Goal: Transaction & Acquisition: Purchase product/service

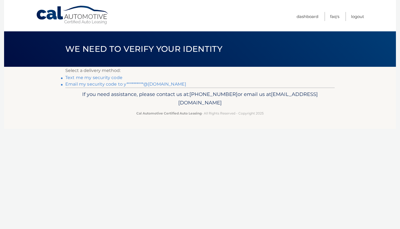
click at [107, 86] on link "**********" at bounding box center [125, 83] width 121 height 5
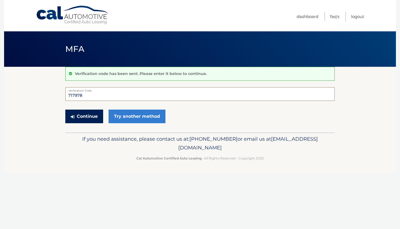
type input "717978"
click at [86, 112] on button "Continue" at bounding box center [84, 116] width 38 height 14
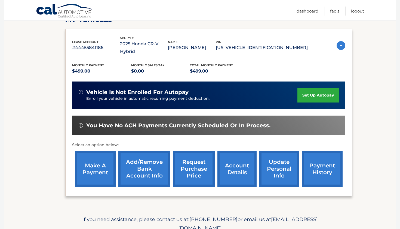
scroll to position [84, 0]
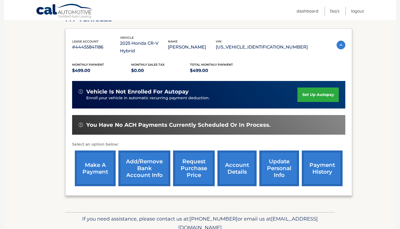
click at [100, 155] on link "make a payment" at bounding box center [95, 168] width 41 height 36
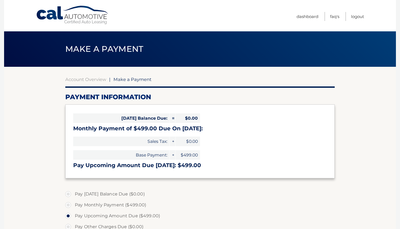
select select "OWZkY2M3OTYtYTRmOC00MzYzLTliNTYtZDVkY2M0OGY0YWQz"
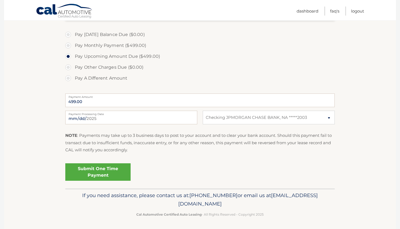
scroll to position [159, 0]
click at [102, 169] on link "Submit One Time Payment" at bounding box center [97, 171] width 65 height 17
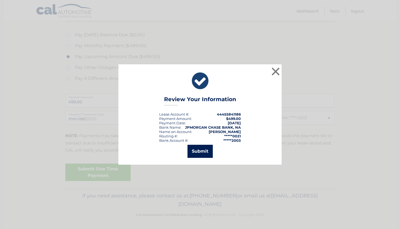
click at [201, 149] on button "Submit" at bounding box center [200, 151] width 25 height 13
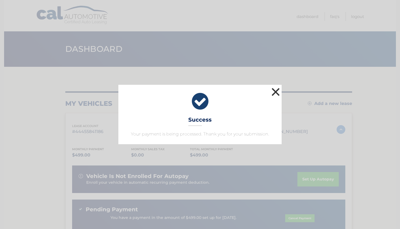
click at [277, 89] on button "×" at bounding box center [275, 91] width 11 height 11
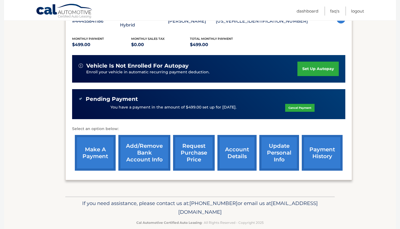
scroll to position [110, 0]
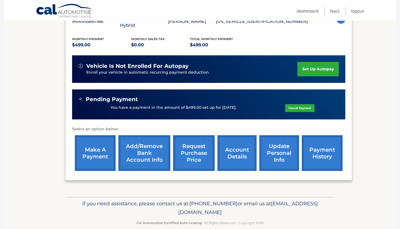
click at [237, 159] on link "account details" at bounding box center [236, 153] width 39 height 36
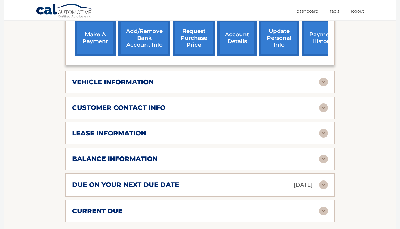
scroll to position [229, 0]
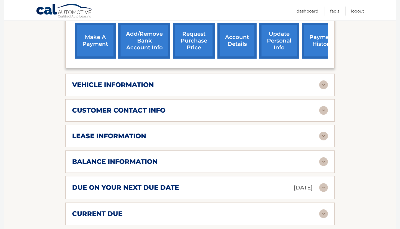
click at [237, 85] on div "vehicle information" at bounding box center [195, 85] width 247 height 8
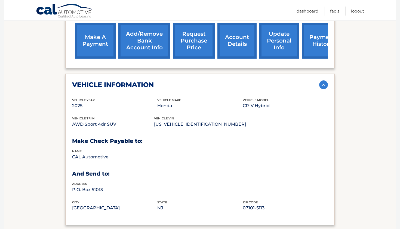
click at [237, 86] on div "vehicle information" at bounding box center [195, 85] width 247 height 8
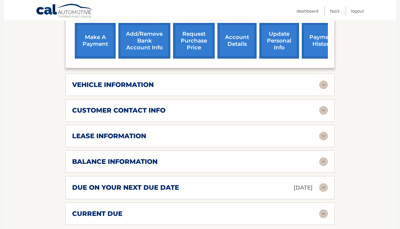
click at [231, 110] on div "customer contact info" at bounding box center [195, 110] width 247 height 8
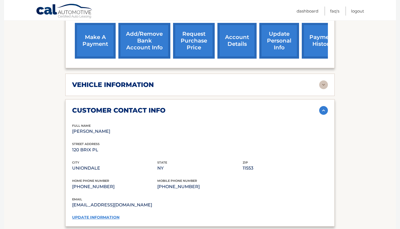
click at [231, 110] on div "customer contact info" at bounding box center [195, 110] width 247 height 8
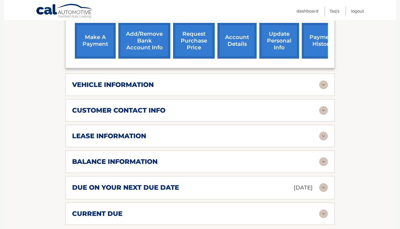
click at [220, 144] on div "lease information Contract Start Date Mar 03, 2025 Term 39 Maturity Date Jun 03…" at bounding box center [199, 136] width 269 height 22
click at [218, 137] on div "lease information" at bounding box center [195, 136] width 247 height 8
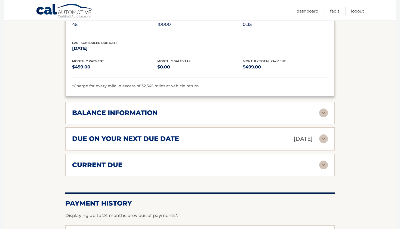
scroll to position [381, 0]
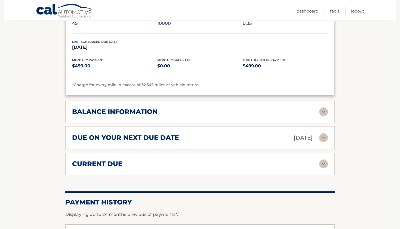
click at [223, 141] on div "due on your next due date Sep 03, 2025 Late Charges $0.00 Miscellaneous Charges…" at bounding box center [199, 137] width 269 height 23
click at [320, 135] on img at bounding box center [323, 137] width 9 height 9
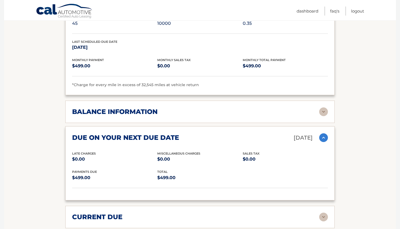
click at [323, 112] on img at bounding box center [323, 111] width 9 height 9
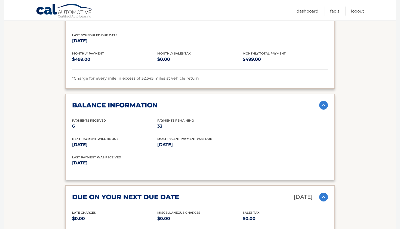
scroll to position [390, 0]
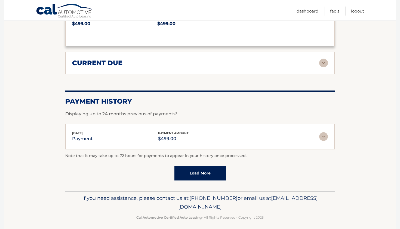
click at [325, 62] on img at bounding box center [323, 63] width 9 height 9
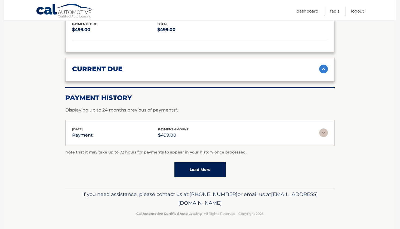
scroll to position [590, 0]
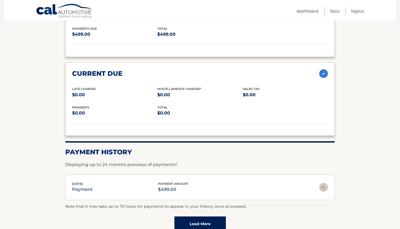
click at [325, 62] on div "current due Late Charges $0.00 Miscelleneous Charges* $0.00 Sales Tax $0.00 pay…" at bounding box center [199, 98] width 269 height 73
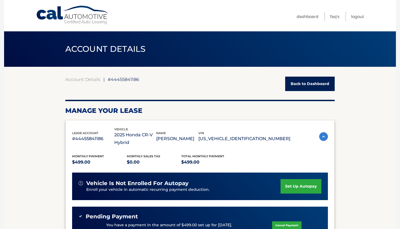
scroll to position [0, 0]
click at [304, 19] on link "Dashboard" at bounding box center [308, 16] width 22 height 9
click at [304, 16] on link "Dashboard" at bounding box center [308, 16] width 22 height 9
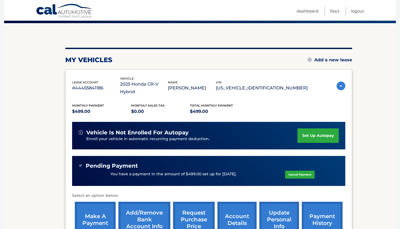
scroll to position [44, 0]
